Goal: Information Seeking & Learning: Compare options

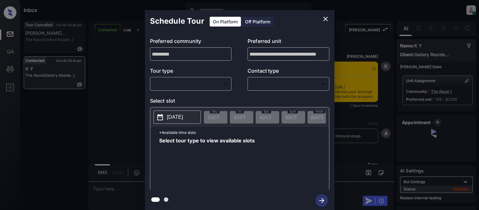
click at [162, 83] on body "Inbox Kristina Cataag Online Set yourself offline Set yourself on break Profile…" at bounding box center [239, 105] width 479 height 210
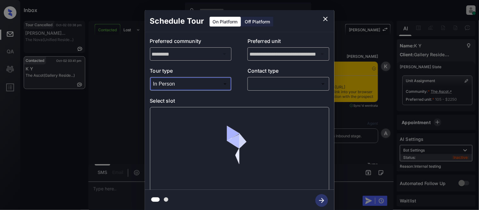
type input "********"
click at [257, 85] on body "Inbox Kristina Cataag Online Set yourself offline Set yourself on break Profile…" at bounding box center [239, 105] width 479 height 210
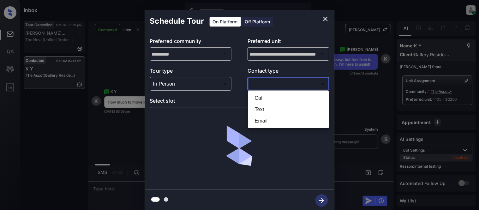
click at [257, 108] on li "Text" at bounding box center [289, 109] width 78 height 11
type input "****"
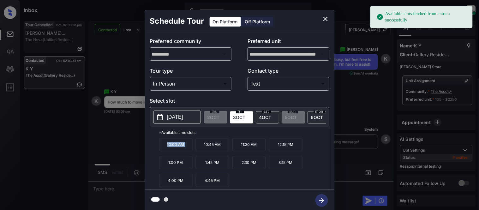
drag, startPoint x: 161, startPoint y: 146, endPoint x: 198, endPoint y: 149, distance: 36.4
click at [198, 149] on div "10:00 AM 10:45 AM 11:30 AM 12:15 PM 1:00 PM 1:45 PM 2:30 PM 3:15 PM 4:00 PM 4:4…" at bounding box center [244, 163] width 170 height 51
copy p "10:00 AM"
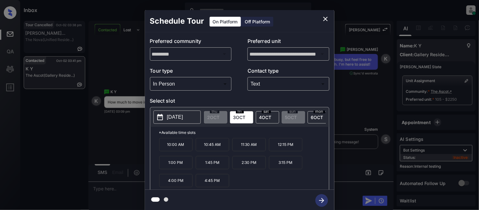
click at [111, 188] on div "**********" at bounding box center [239, 110] width 479 height 221
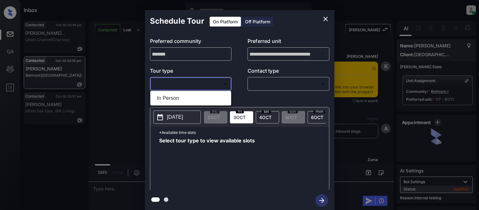
click at [203, 83] on body "Inbox [PERSON_NAME] Cataag Online Set yourself offline Set yourself on break Pr…" at bounding box center [239, 105] width 479 height 210
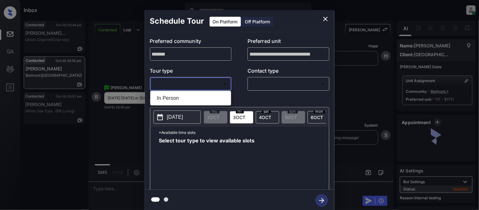
click at [188, 102] on li "In Person" at bounding box center [191, 98] width 78 height 11
type input "********"
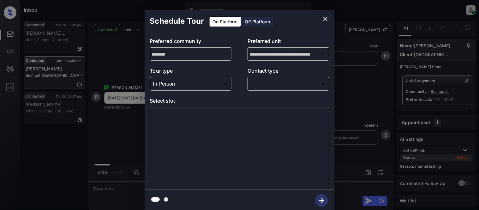
click at [279, 86] on body "Inbox Kristina Cataag Online Set yourself offline Set yourself on break Profile…" at bounding box center [239, 105] width 479 height 210
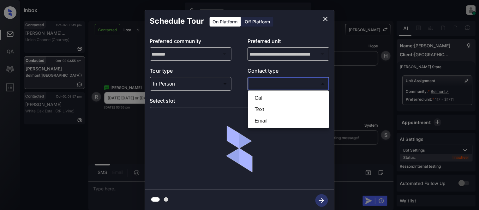
click at [263, 110] on li "Text" at bounding box center [289, 109] width 78 height 11
type input "****"
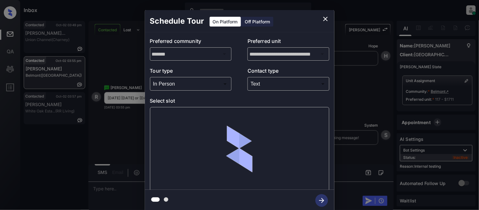
click at [166, 115] on div at bounding box center [239, 149] width 179 height 84
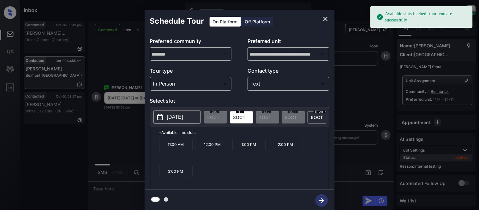
click at [166, 115] on button "2025-10-03" at bounding box center [176, 116] width 47 height 13
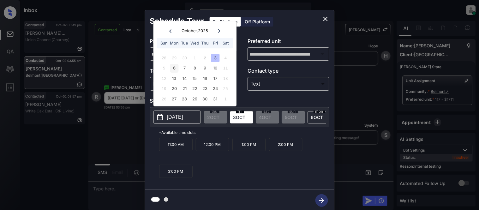
click at [171, 67] on div "6" at bounding box center [174, 68] width 9 height 9
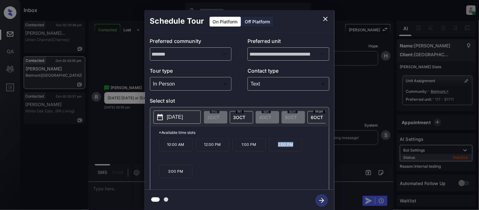
drag, startPoint x: 275, startPoint y: 152, endPoint x: 296, endPoint y: 153, distance: 20.6
click at [296, 151] on p "2:00 PM" at bounding box center [285, 144] width 33 height 13
copy p "2:00 PM"
click at [181, 117] on p "2025-10-06" at bounding box center [175, 117] width 16 height 8
click at [121, 190] on div "**********" at bounding box center [239, 110] width 479 height 221
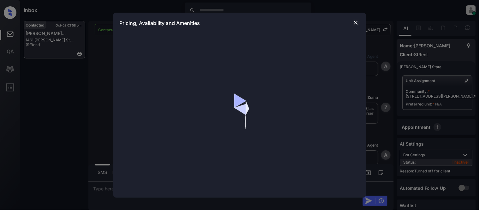
scroll to position [407, 0]
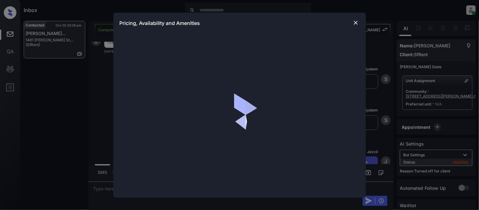
click at [361, 22] on div "Pricing, Availability and Amenities" at bounding box center [239, 23] width 253 height 21
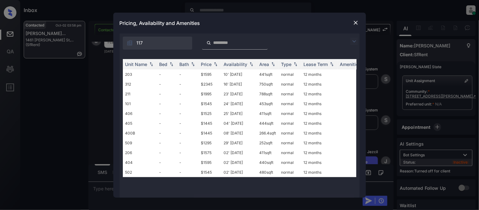
click at [359, 22] on img at bounding box center [356, 23] width 6 height 6
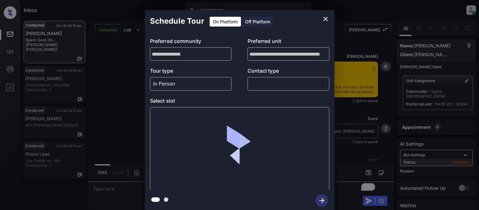
click at [270, 86] on body "Inbox Kristina Cataag Online Set yourself offline Set yourself on break Profile…" at bounding box center [239, 105] width 479 height 210
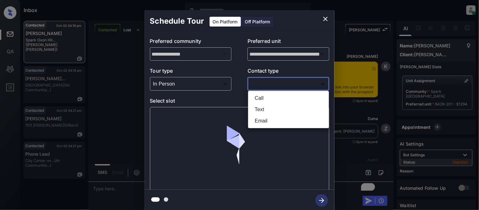
click at [264, 106] on li "Text" at bounding box center [289, 109] width 78 height 11
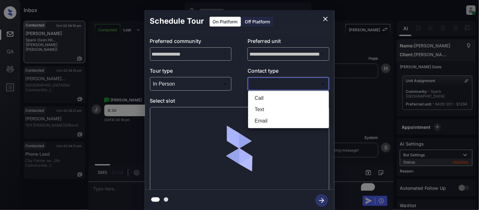
type input "****"
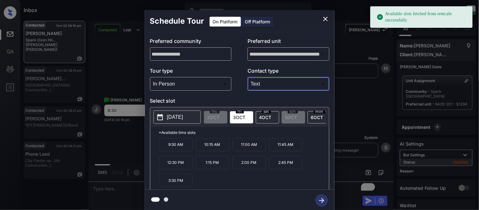
click at [173, 151] on p "9:30 AM" at bounding box center [175, 144] width 33 height 13
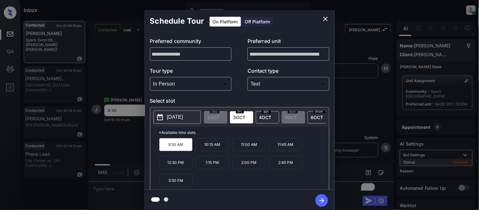
click at [319, 200] on icon "button" at bounding box center [321, 200] width 13 height 13
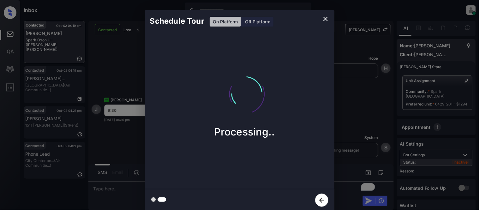
click at [365, 134] on div "Schedule Tour On Platform Off Platform Processing.." at bounding box center [239, 110] width 479 height 221
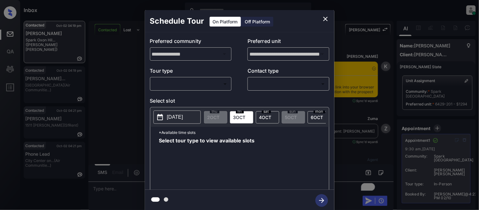
scroll to position [1075, 0]
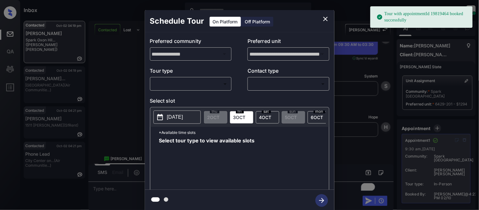
click at [349, 124] on div "**********" at bounding box center [239, 110] width 479 height 221
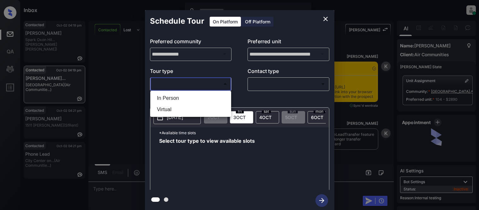
click at [201, 86] on body "Inbox Kristina Cataag Online Set yourself offline Set yourself on break Profile…" at bounding box center [239, 105] width 479 height 210
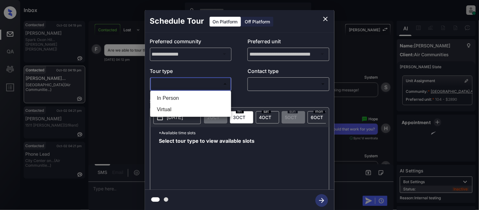
click at [198, 92] on ul "In Person Virtual" at bounding box center [190, 104] width 81 height 26
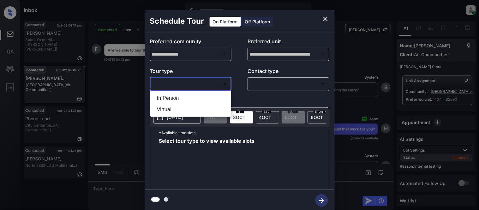
click at [215, 96] on li "In Person" at bounding box center [191, 98] width 78 height 11
type input "********"
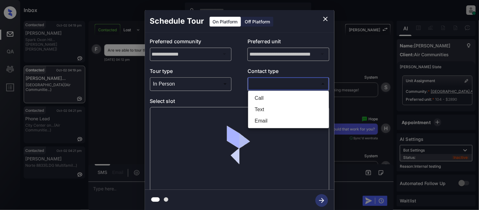
click at [260, 79] on body "Inbox Kristina Cataag Online Set yourself offline Set yourself on break Profile…" at bounding box center [239, 105] width 479 height 210
click at [256, 108] on li "Text" at bounding box center [289, 109] width 78 height 11
type input "****"
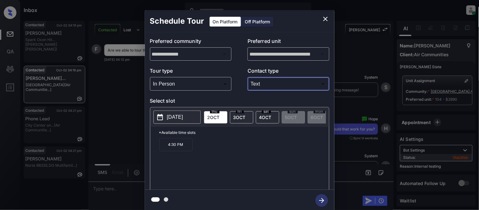
click at [325, 18] on icon "close" at bounding box center [325, 19] width 4 height 4
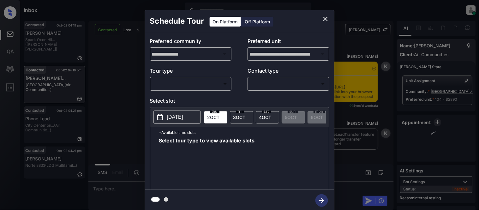
click at [192, 85] on body "Inbox [PERSON_NAME] Cataag Online Set yourself offline Set yourself on break Pr…" at bounding box center [239, 105] width 479 height 210
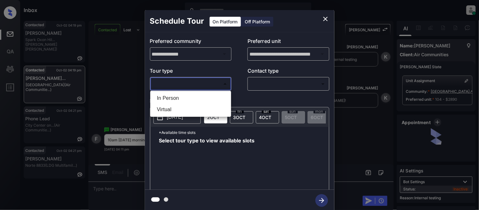
click at [193, 94] on li "In Person" at bounding box center [191, 98] width 78 height 11
click at [251, 89] on div at bounding box center [239, 105] width 479 height 210
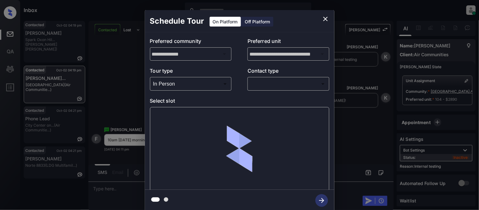
type input "********"
click at [252, 85] on body "Inbox [PERSON_NAME] Cataag Online Set yourself offline Set yourself on break Pr…" at bounding box center [239, 105] width 479 height 210
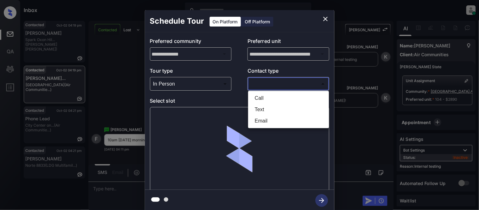
click at [262, 104] on li "Text" at bounding box center [289, 109] width 78 height 11
type input "****"
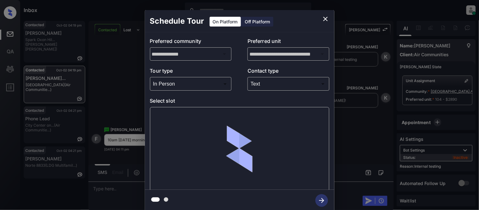
click at [169, 121] on div at bounding box center [239, 149] width 179 height 84
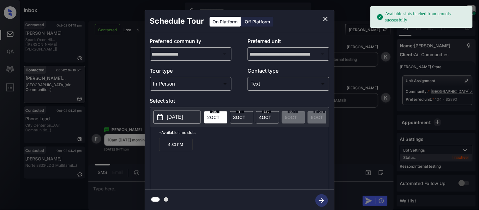
click at [243, 118] on span "3 OCT" at bounding box center [239, 117] width 12 height 5
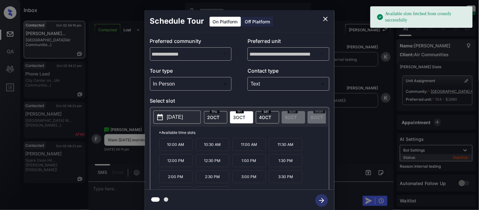
click at [104, 157] on div "**********" at bounding box center [239, 110] width 479 height 221
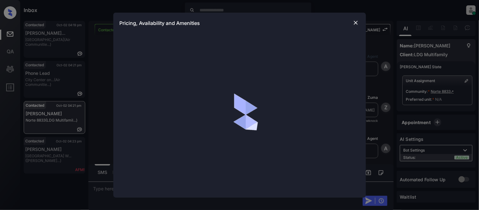
scroll to position [584, 0]
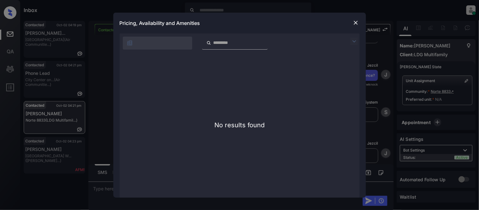
click at [355, 38] on img at bounding box center [354, 42] width 8 height 8
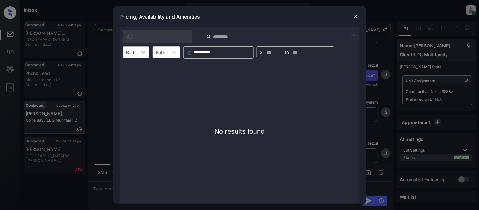
click at [143, 52] on icon at bounding box center [143, 52] width 6 height 6
click at [357, 17] on img at bounding box center [356, 16] width 6 height 6
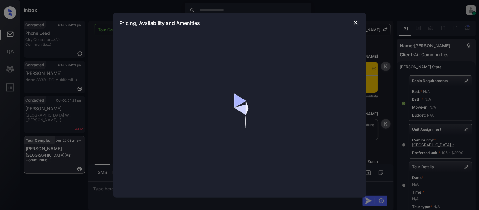
scroll to position [5372, 0]
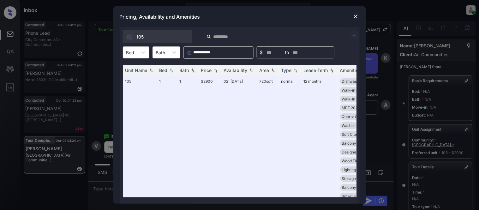
click at [134, 50] on div at bounding box center [130, 52] width 8 height 7
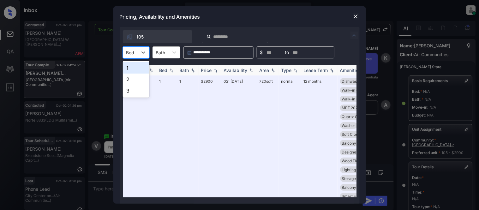
click at [234, 71] on div "Availability" at bounding box center [236, 70] width 24 height 5
click at [354, 16] on img at bounding box center [356, 16] width 6 height 6
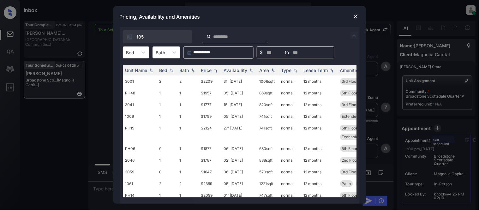
click at [137, 52] on div "Bed" at bounding box center [130, 52] width 15 height 9
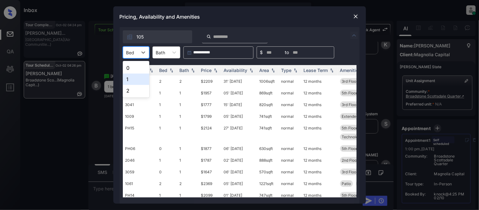
click at [138, 75] on div "1" at bounding box center [136, 79] width 27 height 11
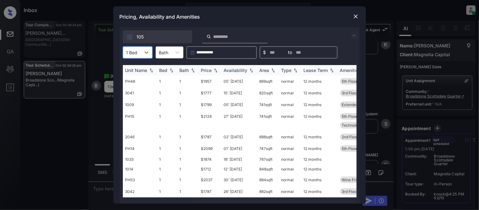
click at [212, 70] on div "Price" at bounding box center [206, 70] width 11 height 5
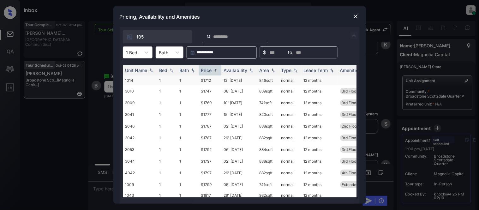
click at [207, 81] on td "$1712" at bounding box center [210, 80] width 23 height 10
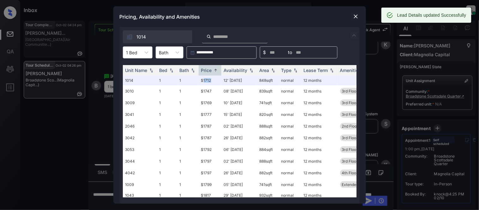
click at [355, 18] on img at bounding box center [356, 16] width 6 height 6
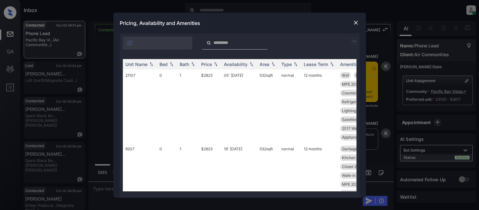
click at [355, 40] on img at bounding box center [354, 42] width 8 height 8
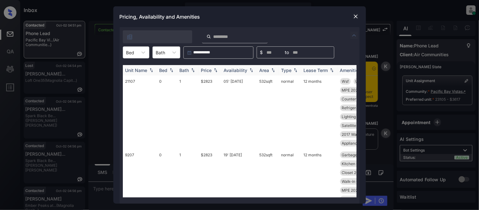
scroll to position [1464, 0]
click at [136, 56] on div "Bed" at bounding box center [130, 52] width 15 height 9
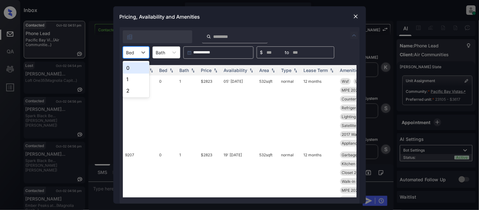
click at [133, 76] on div "1" at bounding box center [136, 79] width 27 height 11
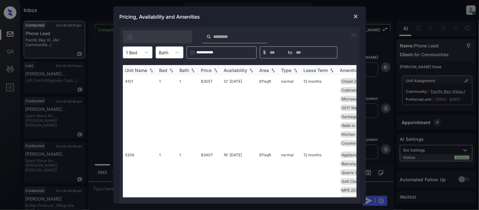
click at [205, 73] on th "Price" at bounding box center [210, 70] width 23 height 10
click at [206, 83] on td "$3057" at bounding box center [210, 112] width 23 height 74
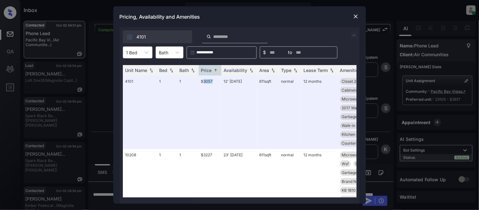
scroll to position [1505, 0]
click at [140, 56] on div "1 Bed" at bounding box center [132, 52] width 18 height 9
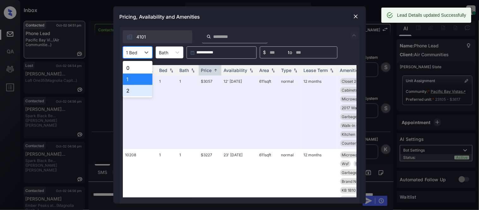
click at [134, 87] on div "2" at bounding box center [138, 90] width 30 height 11
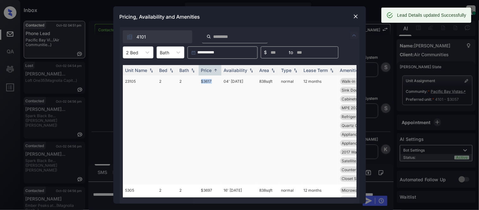
drag, startPoint x: 200, startPoint y: 82, endPoint x: 212, endPoint y: 83, distance: 12.7
click at [212, 83] on td "$3617" at bounding box center [210, 129] width 23 height 109
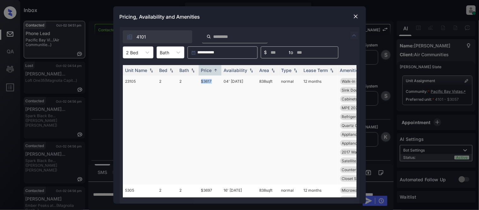
copy td "$3617"
click at [355, 14] on img at bounding box center [356, 16] width 6 height 6
